Goal: Obtain resource: Download file/media

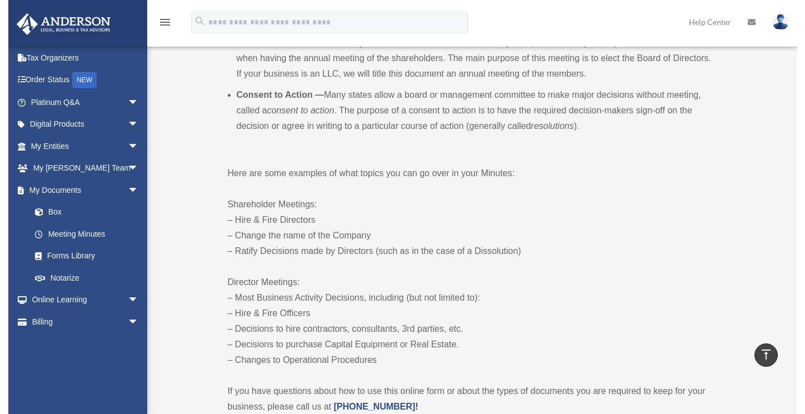
scroll to position [445, 0]
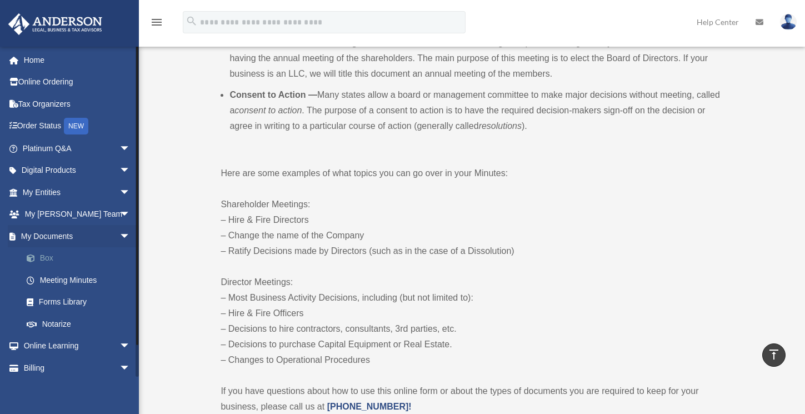
click at [52, 257] on link "Box" at bounding box center [82, 258] width 132 height 22
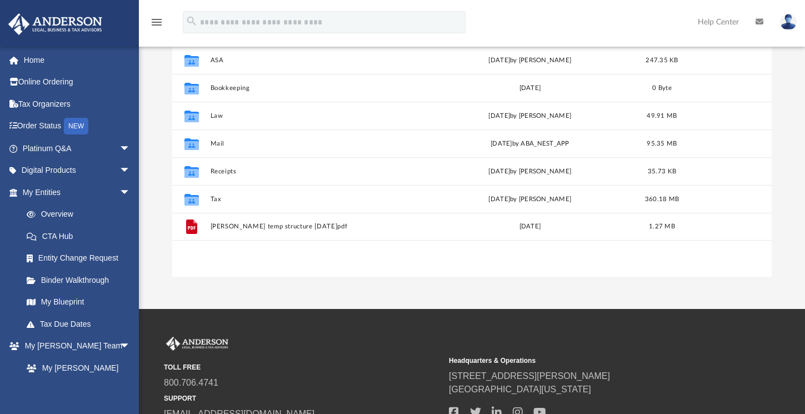
scroll to position [152, 0]
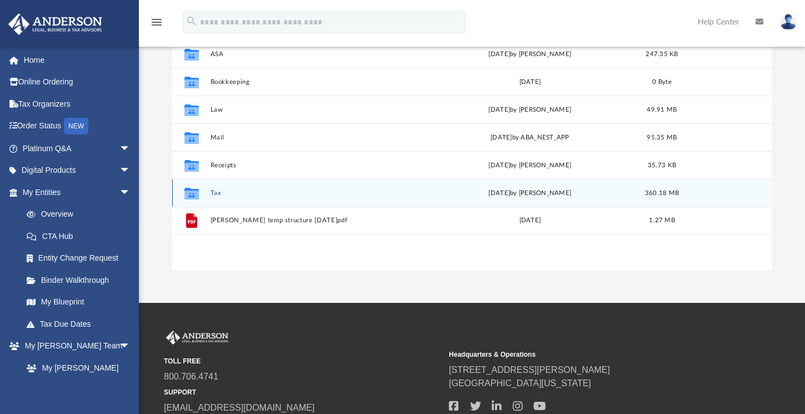
click at [216, 195] on button "Tax" at bounding box center [315, 193] width 210 height 7
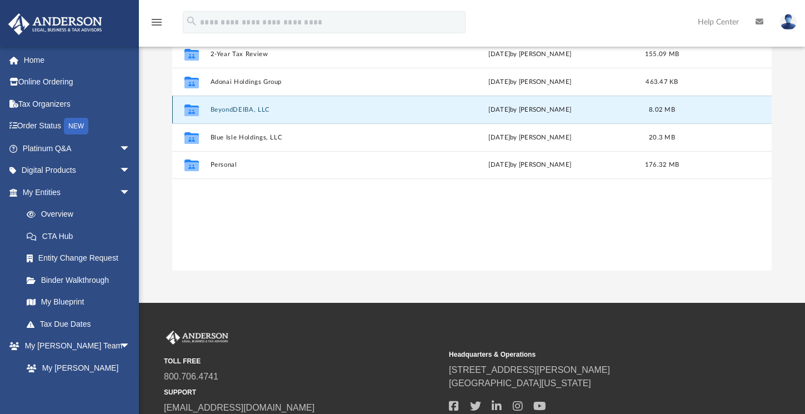
click at [247, 111] on button "BeyondDEIBA, LLC" at bounding box center [315, 109] width 210 height 7
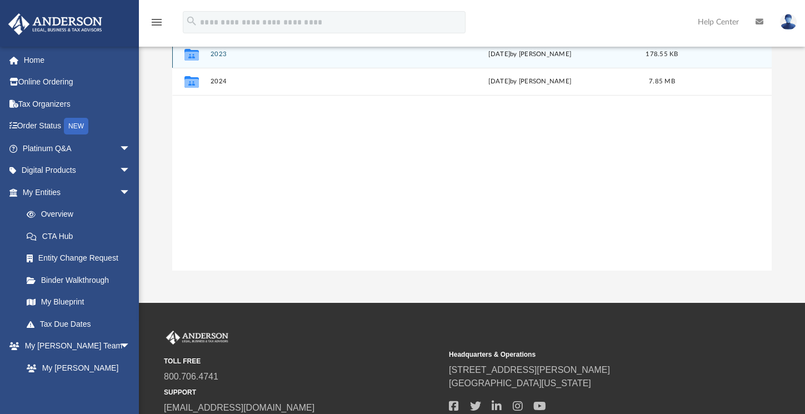
click at [222, 54] on button "2023" at bounding box center [315, 54] width 210 height 7
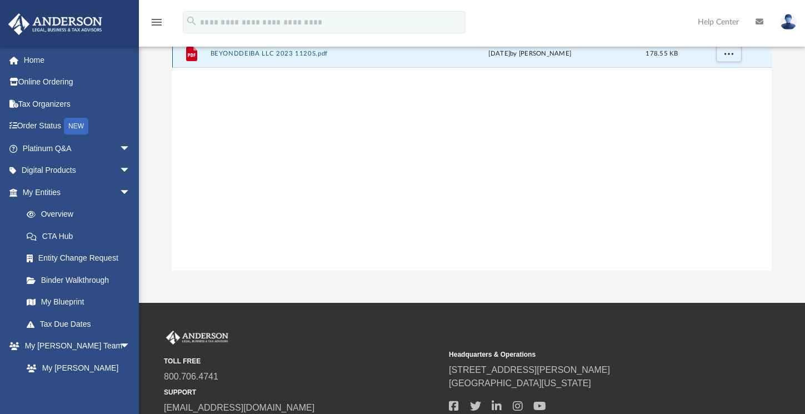
click at [268, 55] on button "BEYONDDEIBA LLC 2023 1120S.pdf" at bounding box center [315, 54] width 210 height 7
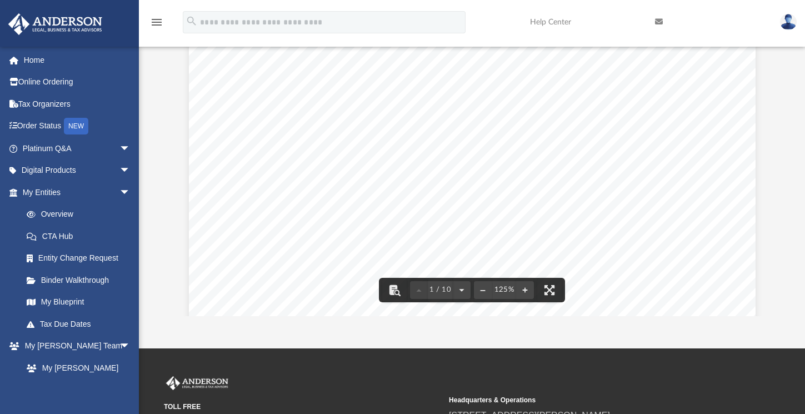
scroll to position [0, 0]
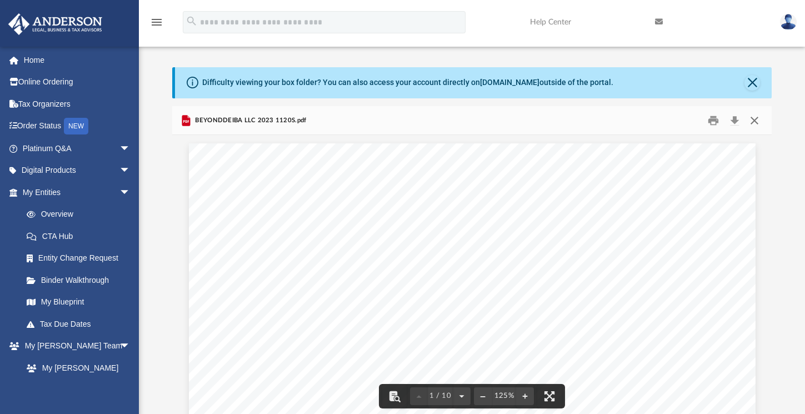
click at [758, 122] on button "Close" at bounding box center [755, 120] width 20 height 17
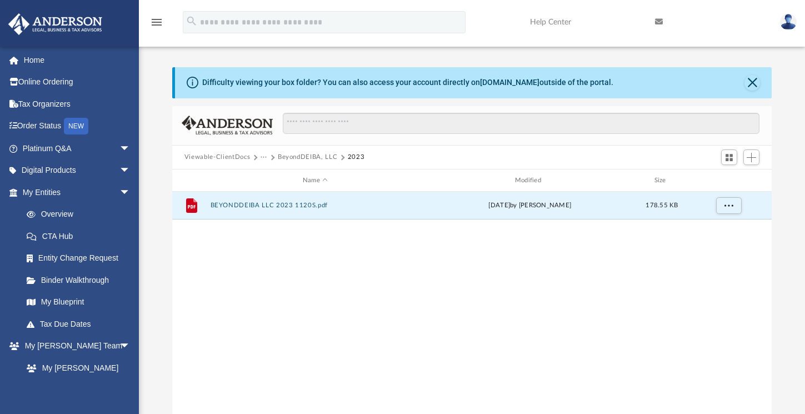
click at [324, 158] on button "BeyondDEIBA, LLC" at bounding box center [307, 157] width 59 height 10
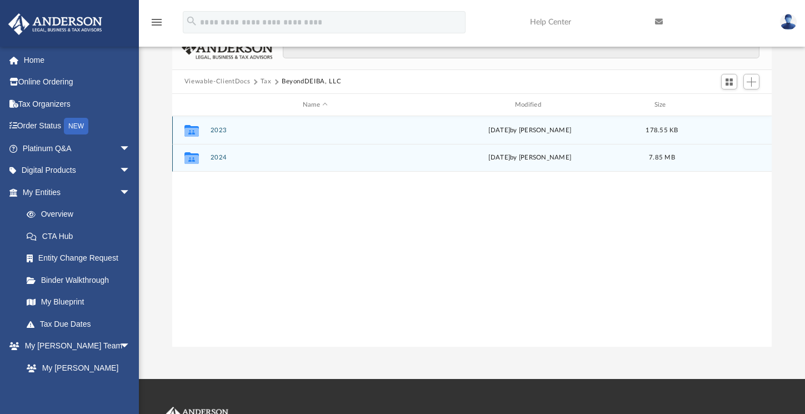
scroll to position [86, 0]
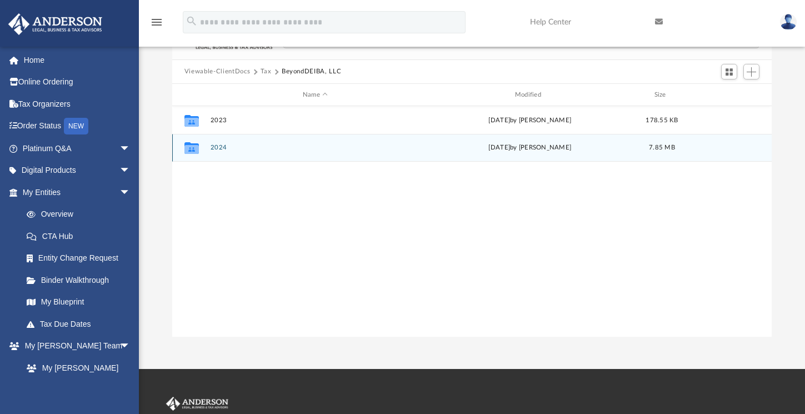
click at [214, 153] on div "Collaborated Folder 2024 [DATE] by [PERSON_NAME] 7.85 MB" at bounding box center [472, 148] width 600 height 28
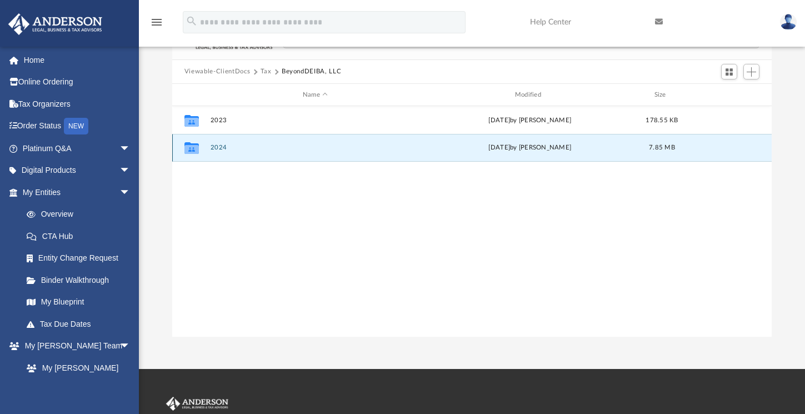
click at [215, 148] on button "2024" at bounding box center [315, 148] width 210 height 7
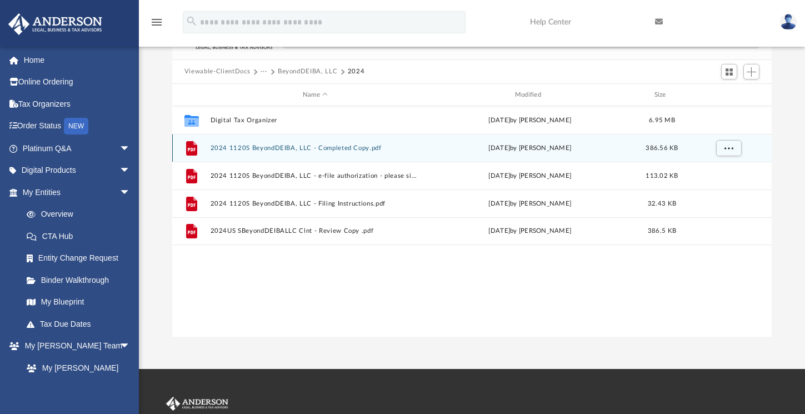
click at [280, 148] on button "2024 1120S BeyondDEIBA, LLC - Completed Copy.pdf" at bounding box center [315, 148] width 210 height 7
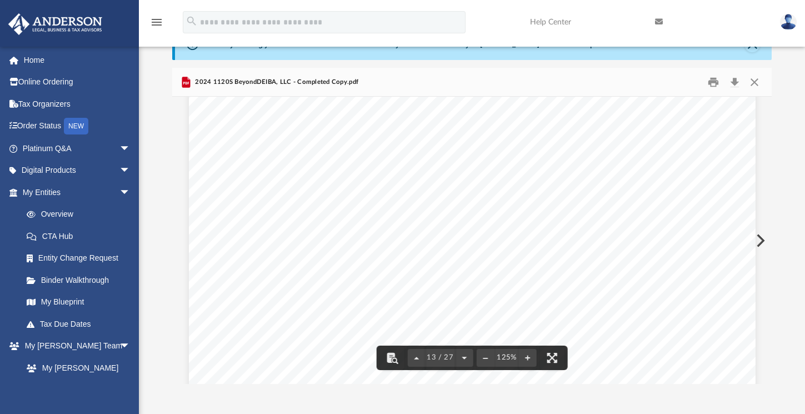
scroll to position [0, 0]
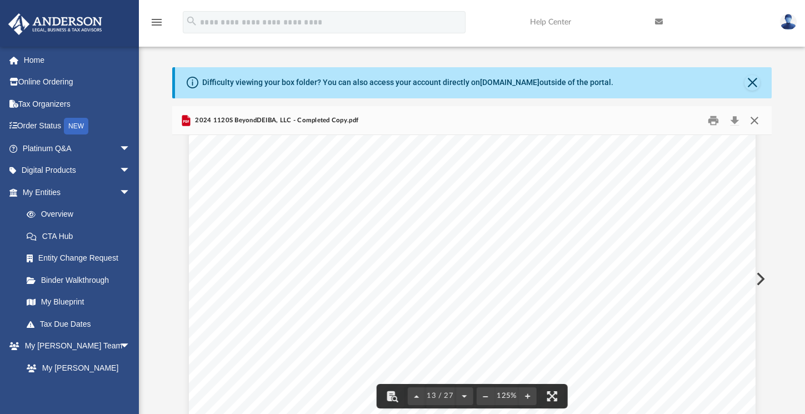
click at [755, 121] on button "Close" at bounding box center [755, 120] width 20 height 17
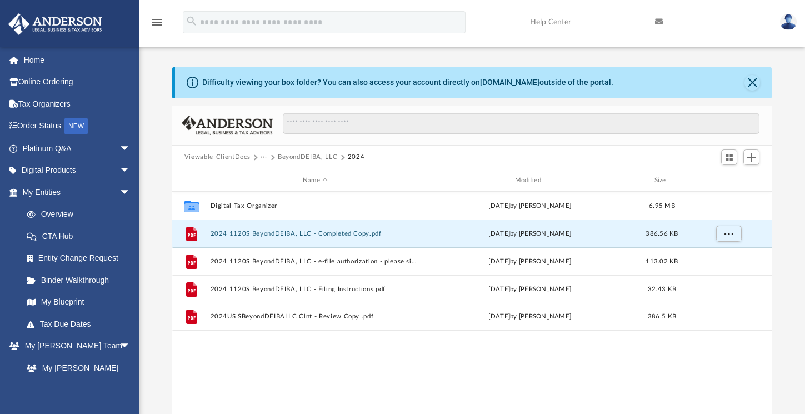
click at [302, 156] on button "BeyondDEIBA, LLC" at bounding box center [307, 157] width 59 height 10
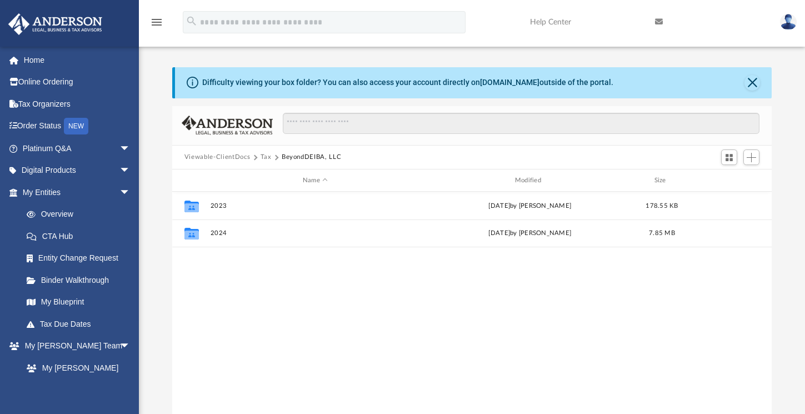
click at [266, 156] on button "Tax" at bounding box center [266, 157] width 11 height 10
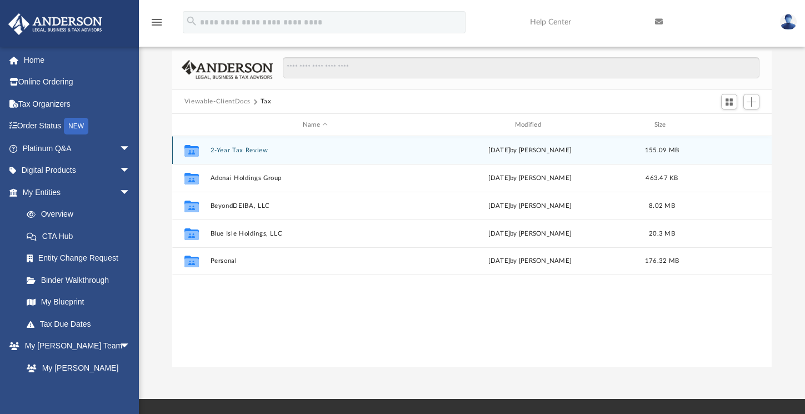
scroll to position [59, 0]
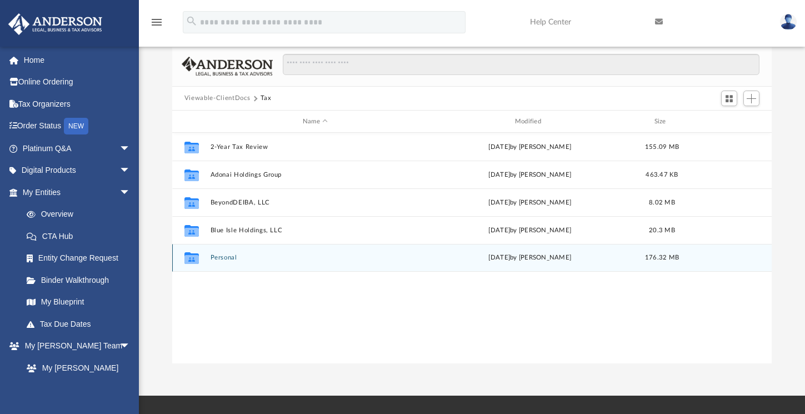
click at [218, 252] on div "Collaborated Folder Personal [DATE] by [PERSON_NAME] 176.32 MB" at bounding box center [472, 258] width 600 height 28
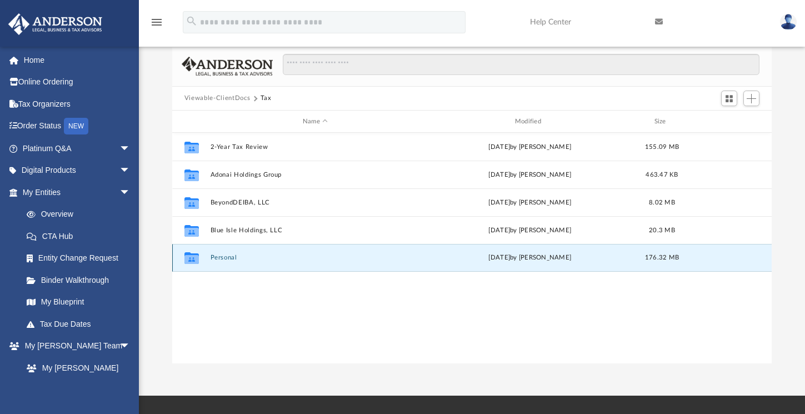
click at [228, 258] on button "Personal" at bounding box center [315, 258] width 210 height 7
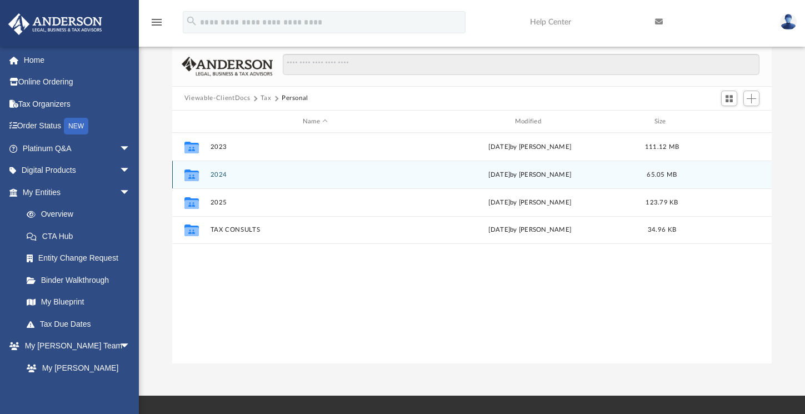
click at [223, 175] on button "2024" at bounding box center [315, 174] width 210 height 7
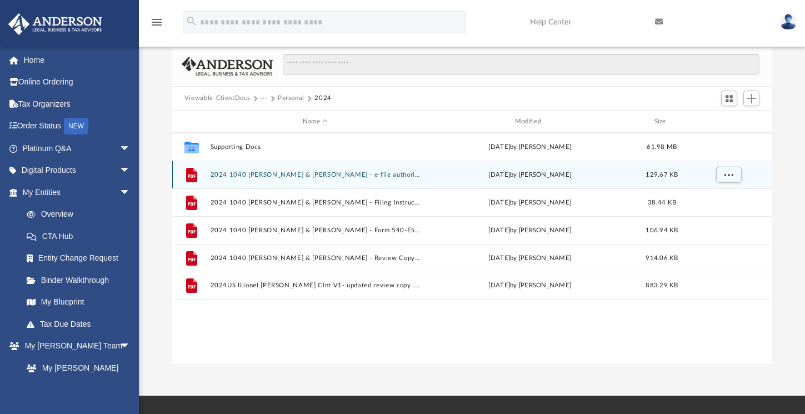
click at [339, 173] on button "2024 1040 [PERSON_NAME] & [PERSON_NAME] - e-file authorization - please sign.pdf" at bounding box center [315, 174] width 210 height 7
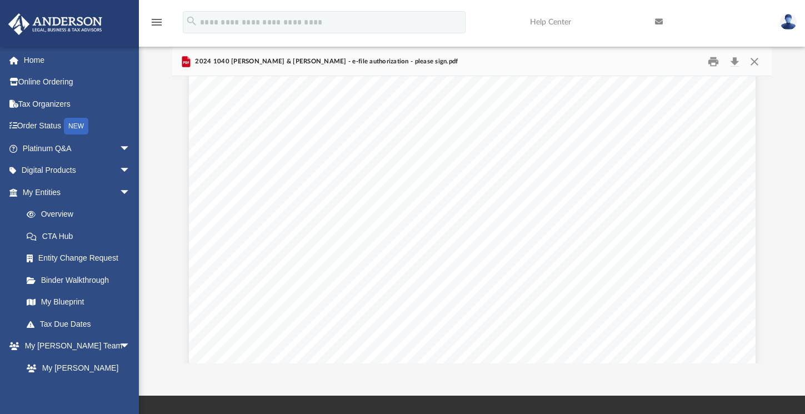
scroll to position [81, 0]
click at [757, 61] on button "Close" at bounding box center [755, 61] width 20 height 17
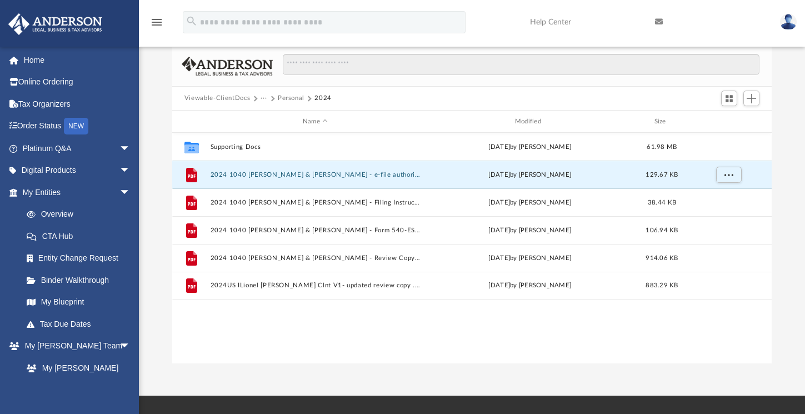
click at [292, 98] on button "Personal" at bounding box center [291, 98] width 27 height 10
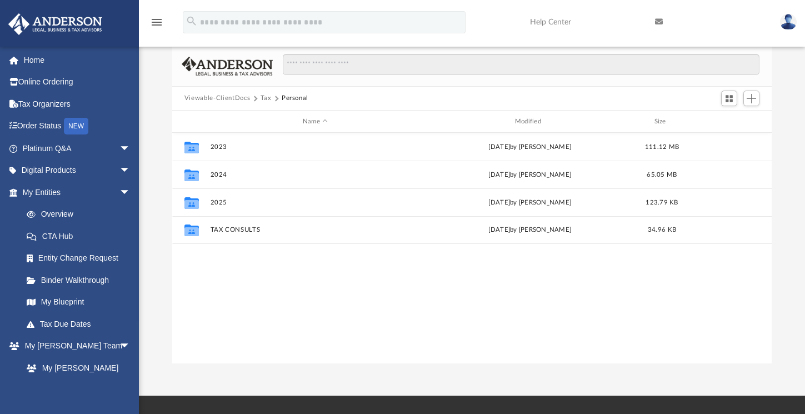
click at [267, 98] on button "Tax" at bounding box center [266, 98] width 11 height 10
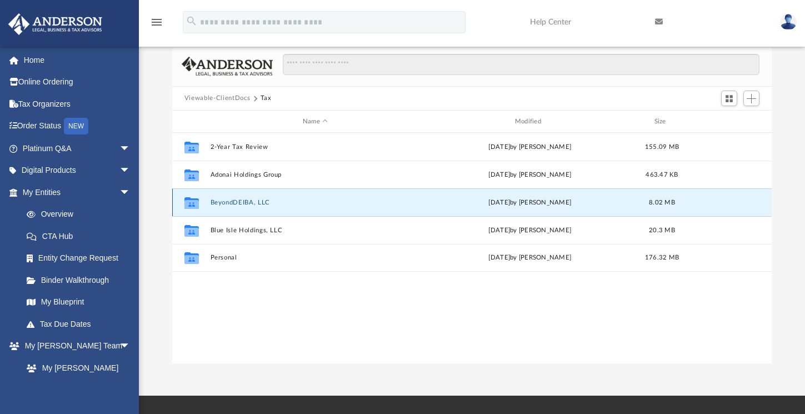
click at [233, 203] on button "BeyondDEIBA, LLC" at bounding box center [315, 202] width 210 height 7
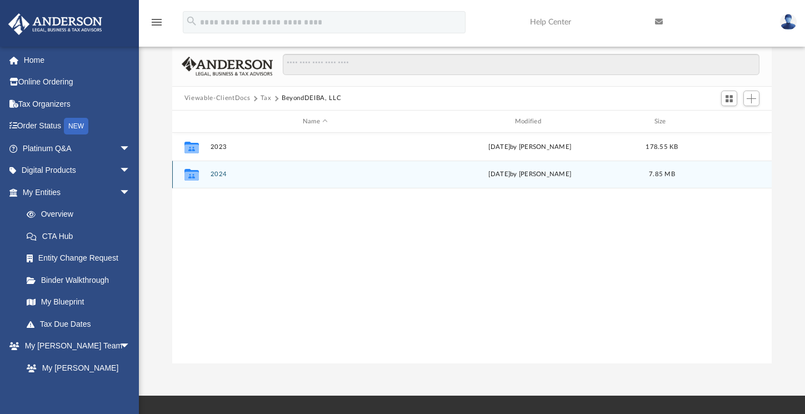
click at [224, 176] on button "2024" at bounding box center [315, 174] width 210 height 7
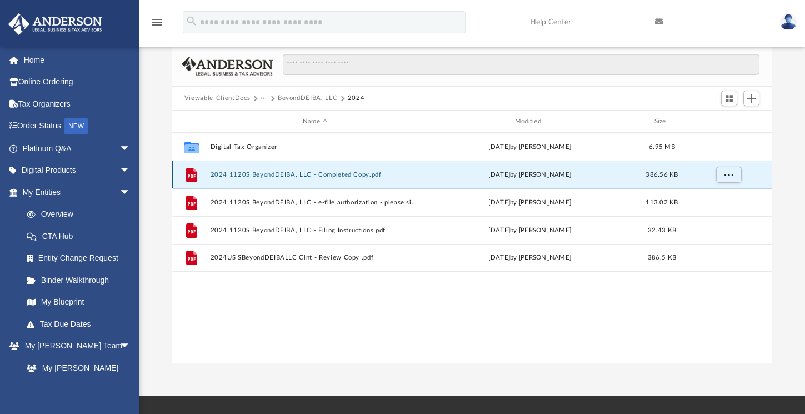
click at [310, 177] on button "2024 1120S BeyondDEIBA, LLC - Completed Copy.pdf" at bounding box center [315, 174] width 210 height 7
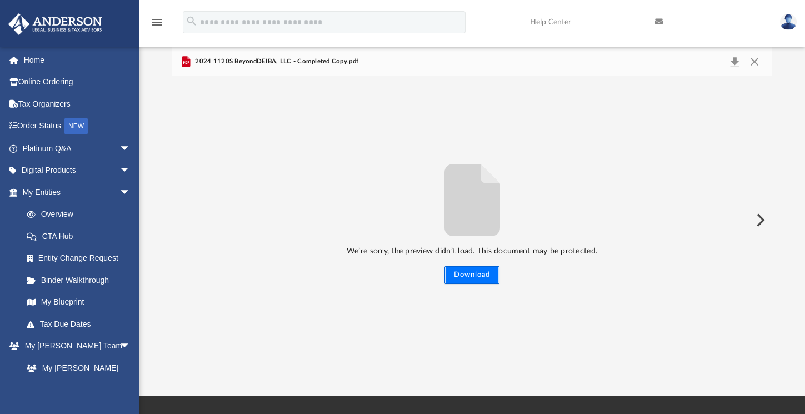
click at [484, 276] on button "Download" at bounding box center [472, 275] width 55 height 18
click at [610, 113] on div "We’re sorry, the preview didn’t load. This document may be protected. Download" at bounding box center [472, 219] width 600 height 287
click at [665, 155] on div "We’re sorry, the preview didn’t load. This document may be protected. Download" at bounding box center [472, 219] width 600 height 287
click at [733, 61] on button "Download" at bounding box center [735, 62] width 20 height 16
click at [755, 62] on button "Close" at bounding box center [755, 62] width 20 height 16
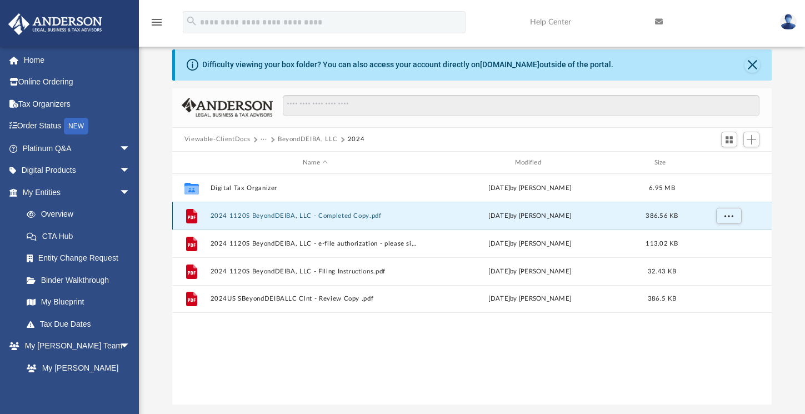
scroll to position [0, 0]
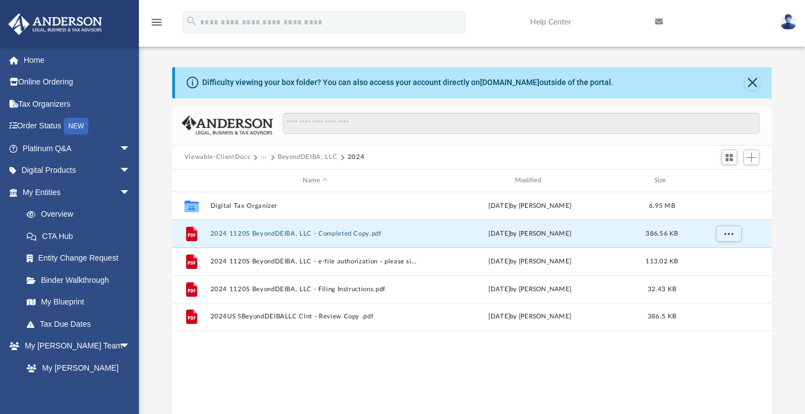
click at [314, 158] on button "BeyondDEIBA, LLC" at bounding box center [307, 157] width 59 height 10
click at [263, 156] on button "···" at bounding box center [264, 157] width 7 height 10
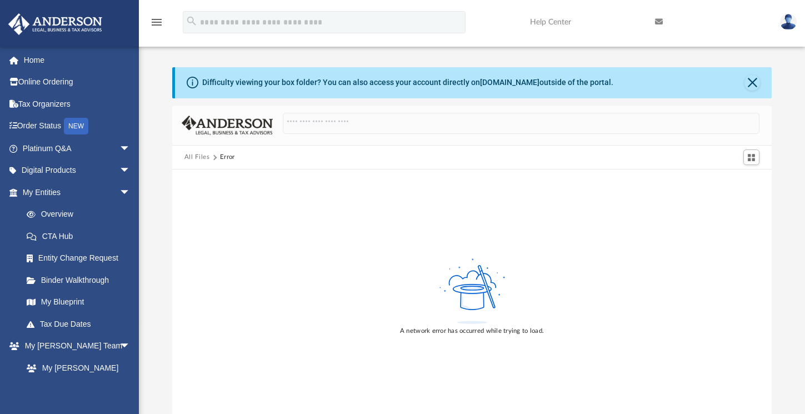
click at [198, 156] on button "All Files" at bounding box center [198, 157] width 26 height 10
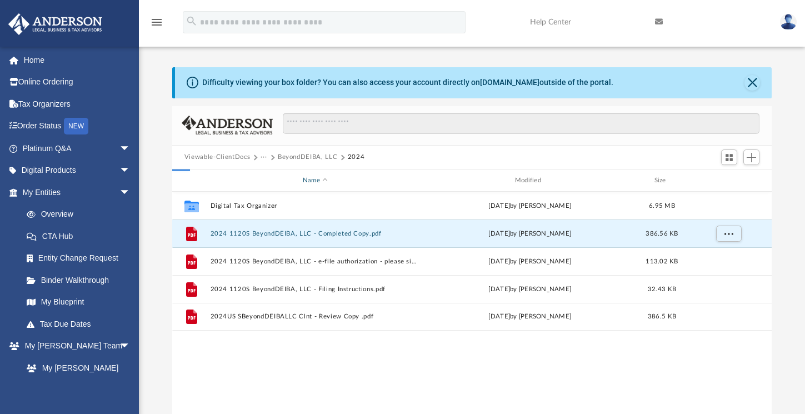
scroll to position [245, 591]
click at [262, 157] on button "···" at bounding box center [264, 157] width 7 height 10
click at [268, 177] on li "Tax" at bounding box center [271, 177] width 11 height 12
click at [278, 158] on button "BeyondDEIBA, LLC" at bounding box center [307, 157] width 59 height 10
click at [262, 157] on button "···" at bounding box center [264, 157] width 7 height 10
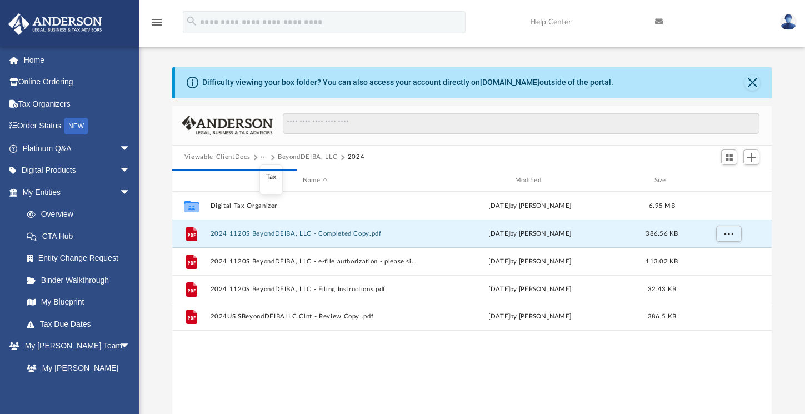
click at [270, 177] on li "Tax" at bounding box center [271, 177] width 11 height 12
click at [237, 157] on button "Viewable-ClientDocs" at bounding box center [218, 157] width 66 height 10
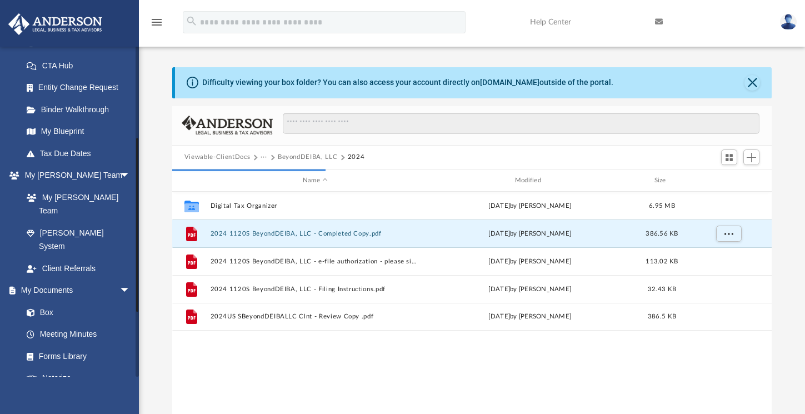
scroll to position [172, 0]
click at [53, 300] on link "Box" at bounding box center [82, 311] width 132 height 22
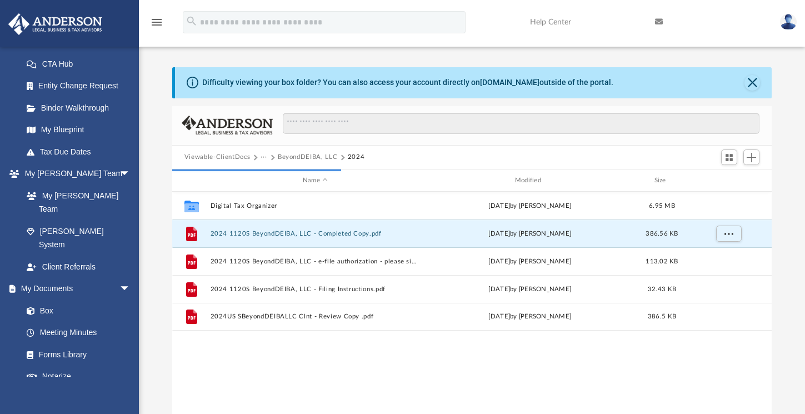
click at [238, 158] on button "Viewable-ClientDocs" at bounding box center [218, 157] width 66 height 10
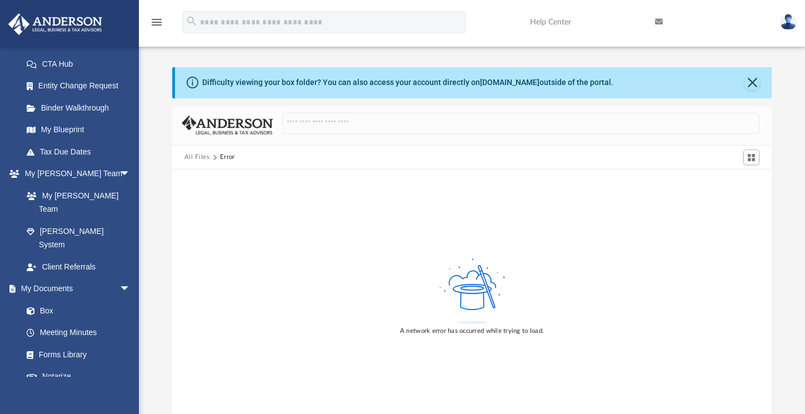
click at [200, 158] on button "All Files" at bounding box center [198, 157] width 26 height 10
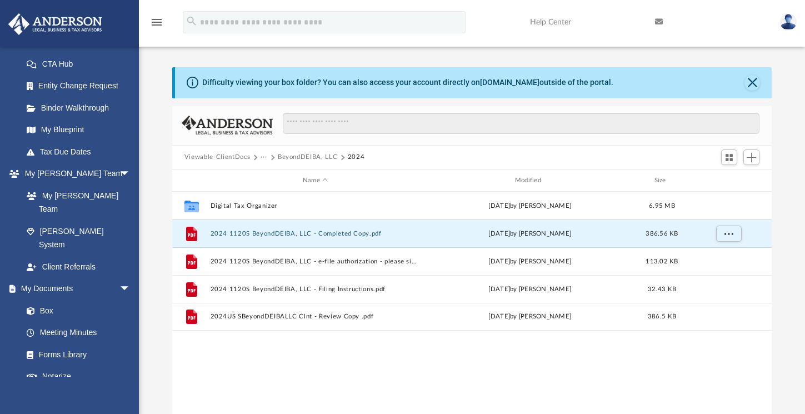
scroll to position [245, 591]
click at [51, 300] on link "Box" at bounding box center [82, 311] width 132 height 22
click at [55, 300] on link "Box" at bounding box center [82, 311] width 132 height 22
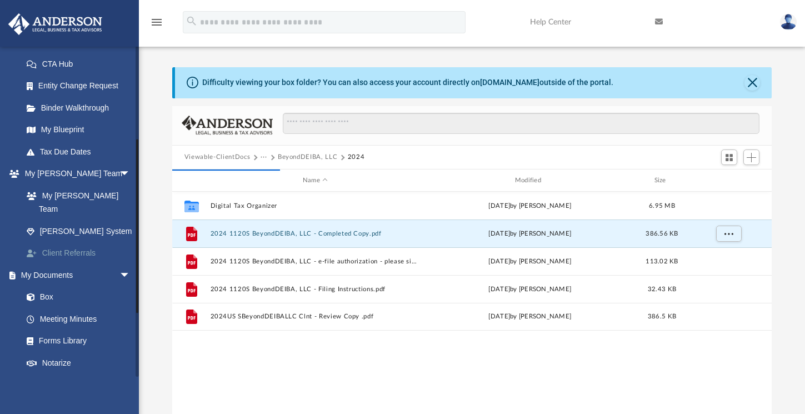
click at [69, 242] on link "Client Referrals" at bounding box center [82, 253] width 132 height 22
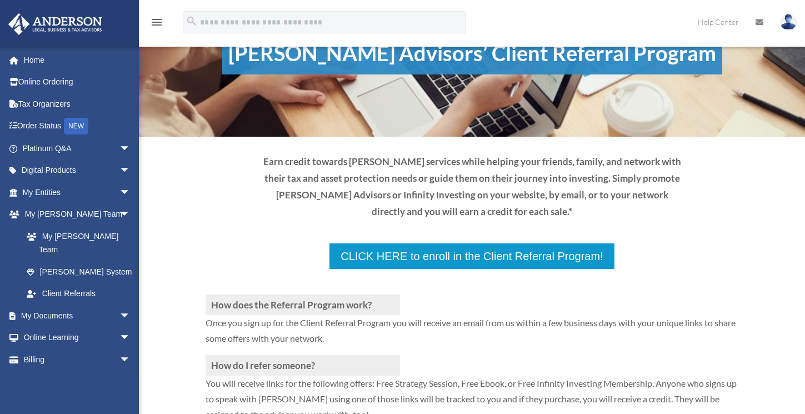
scroll to position [50, 0]
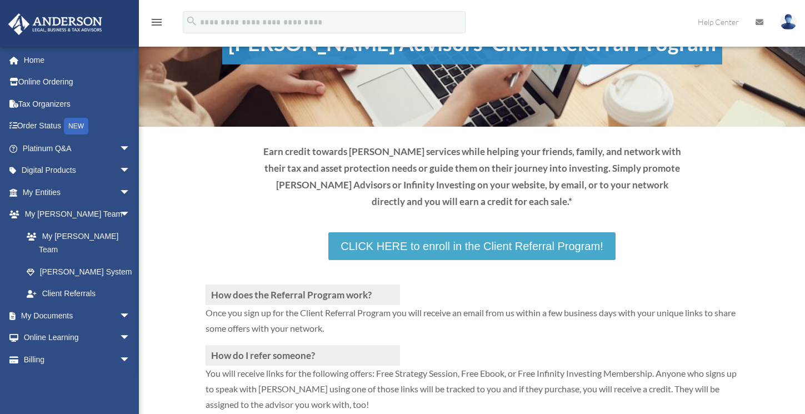
click at [485, 251] on link "CLICK HERE to enroll in the Client Referral Program!" at bounding box center [472, 246] width 287 height 28
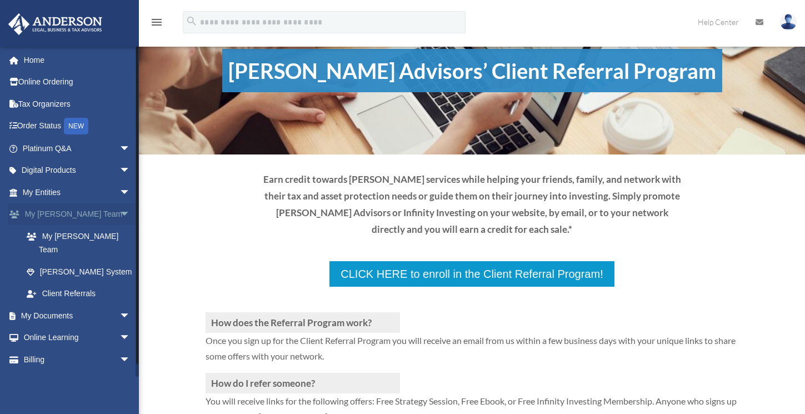
scroll to position [5, 0]
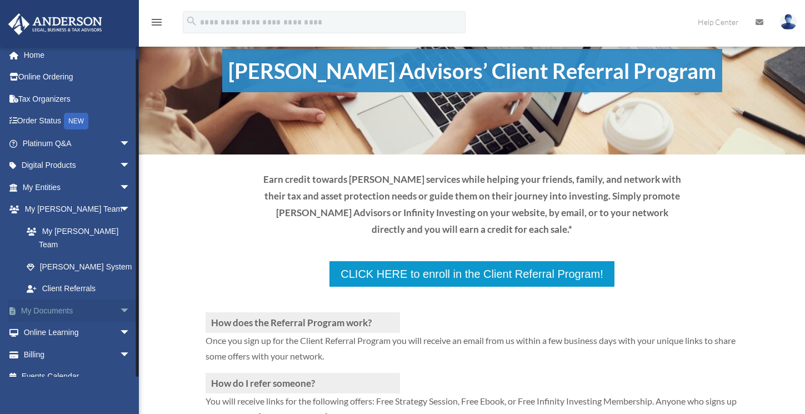
click at [59, 302] on link "My Documents arrow_drop_down" at bounding box center [78, 311] width 140 height 22
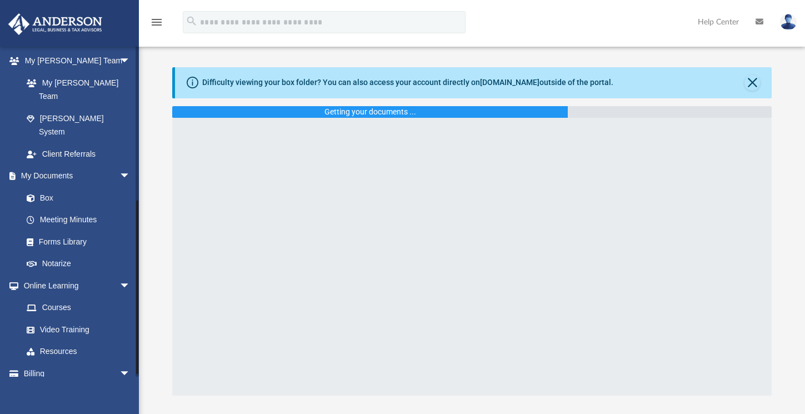
scroll to position [290, 0]
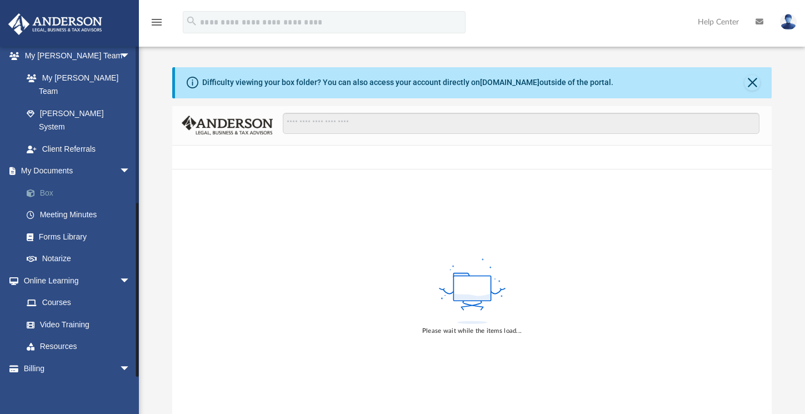
click at [50, 182] on link "Box" at bounding box center [82, 193] width 132 height 22
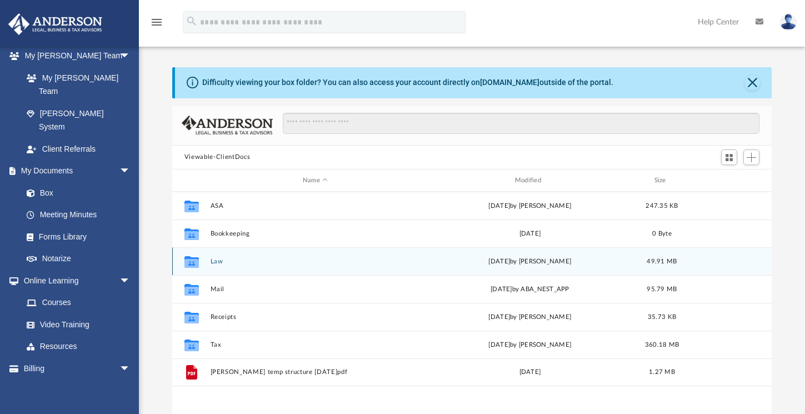
scroll to position [94, 0]
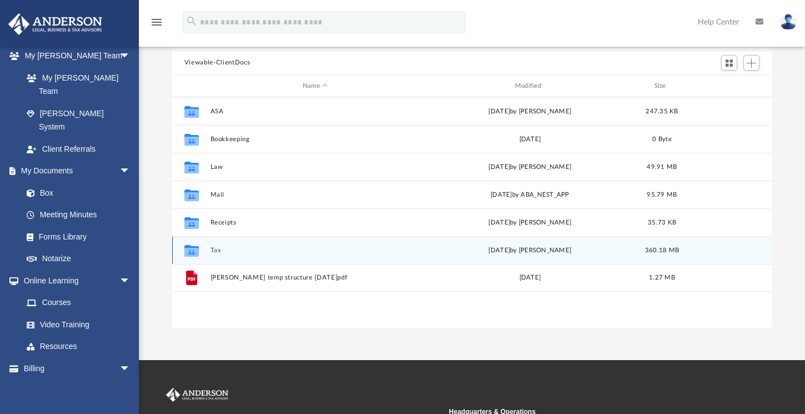
click at [218, 248] on button "Tax" at bounding box center [315, 250] width 210 height 7
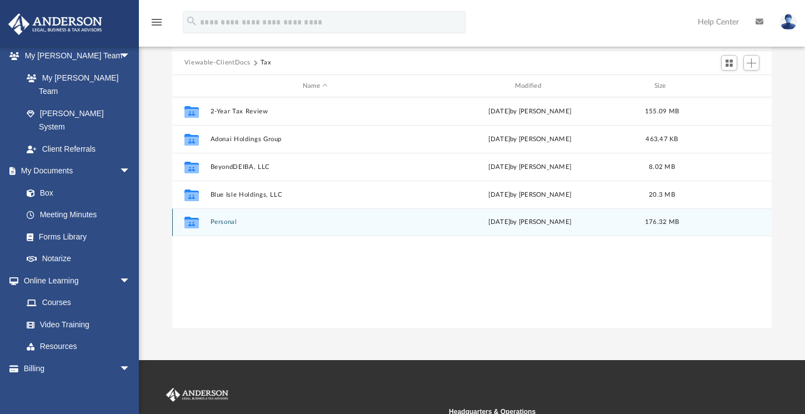
click at [225, 226] on div "Collaborated Folder Personal [DATE] by [PERSON_NAME] 176.32 MB" at bounding box center [472, 222] width 600 height 28
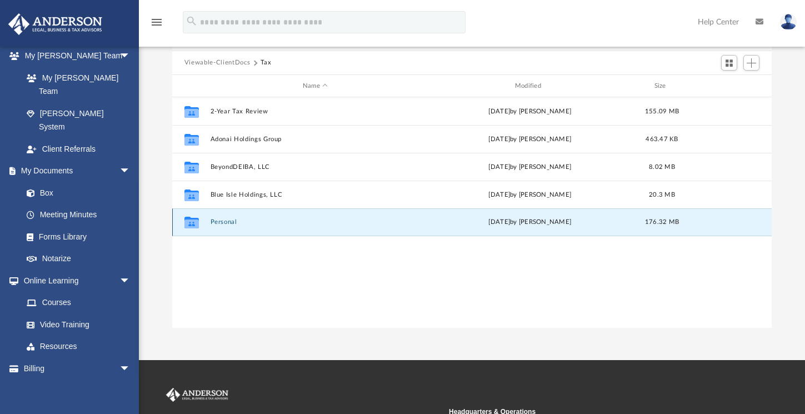
click at [222, 219] on button "Personal" at bounding box center [315, 222] width 210 height 7
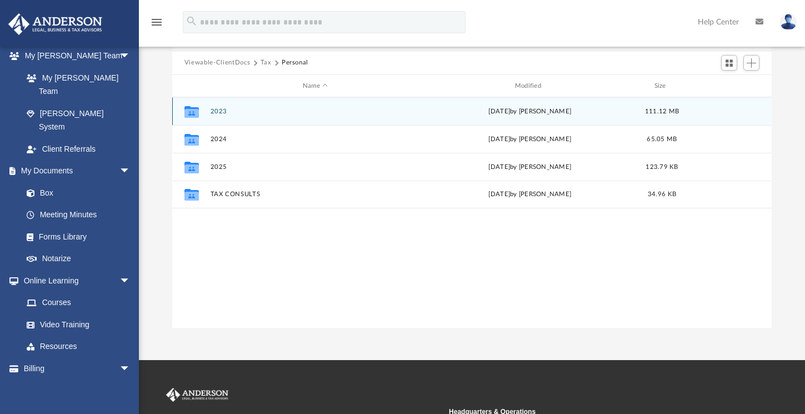
click at [222, 113] on button "2023" at bounding box center [315, 111] width 210 height 7
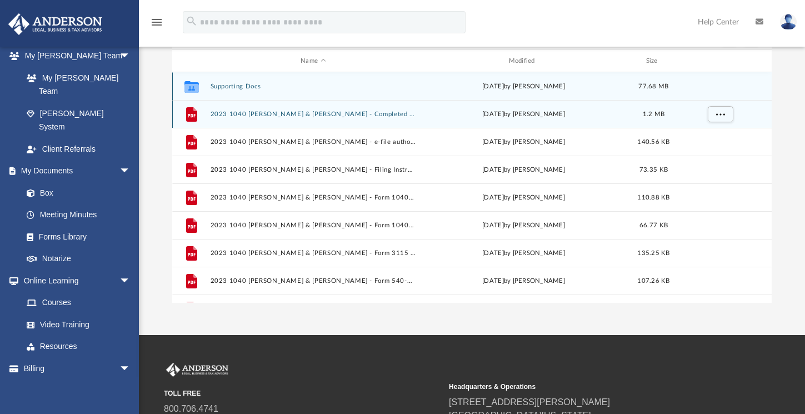
scroll to position [127, 0]
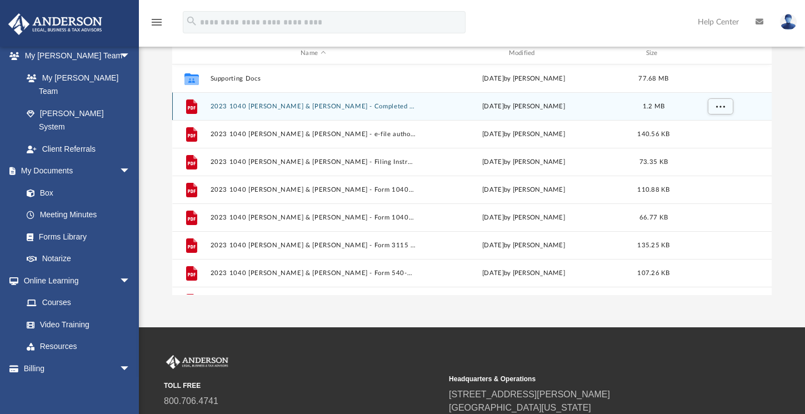
click at [299, 106] on button "2023 1040 Alleyne, Lionel & Fatima - Completed Copy.pdf" at bounding box center [313, 106] width 206 height 7
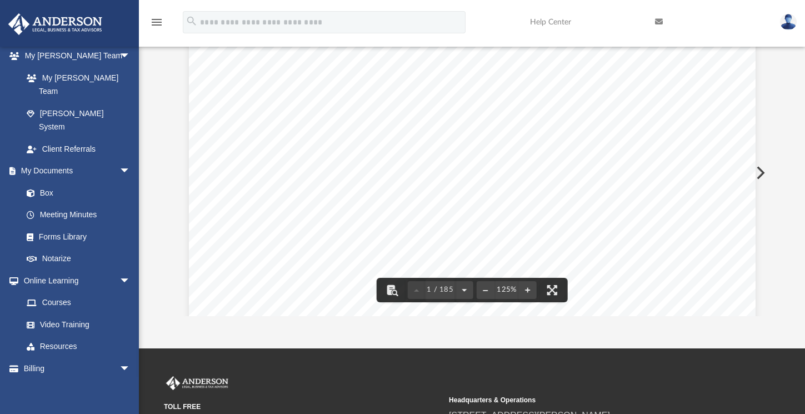
scroll to position [0, 0]
click at [702, 130] on div "326340 04-01-23 ANDERSON GLOBAL BUSINESS GROUP, LLC 3225 MCLEOD DRIVE LAS VEGAS…" at bounding box center [472, 404] width 567 height 734
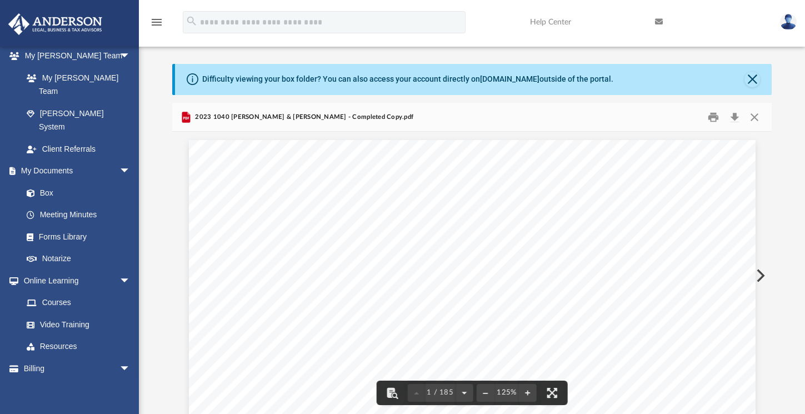
scroll to position [4, 0]
click at [714, 116] on button "Print" at bounding box center [714, 116] width 22 height 17
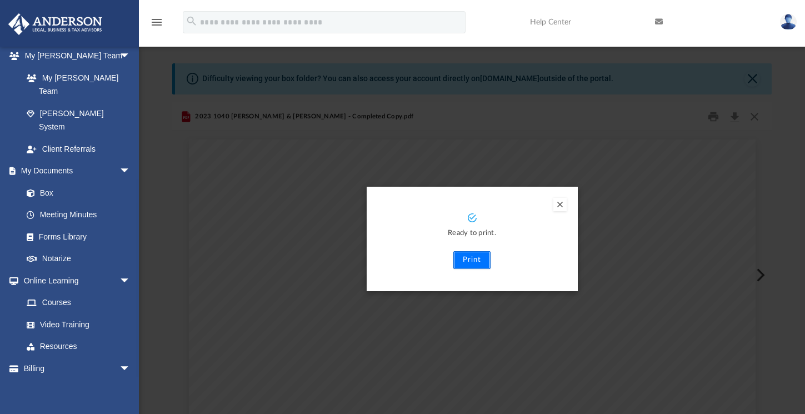
click at [480, 262] on button "Print" at bounding box center [472, 260] width 37 height 18
